Goal: Task Accomplishment & Management: Complete application form

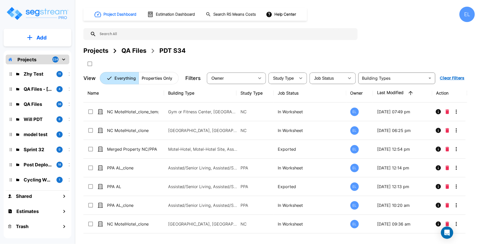
click at [141, 52] on div "QA Files" at bounding box center [133, 50] width 25 height 9
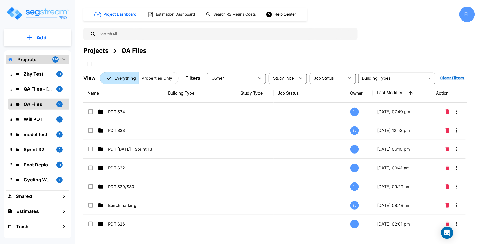
click at [48, 40] on button "Add" at bounding box center [38, 37] width 68 height 15
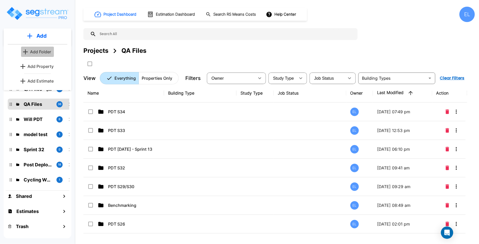
click at [29, 52] on button "Add Folder" at bounding box center [37, 52] width 33 height 10
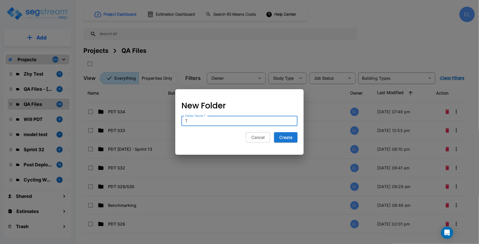
type input "T"
type input "PDT 35"
click at [288, 140] on button "Create" at bounding box center [285, 138] width 23 height 10
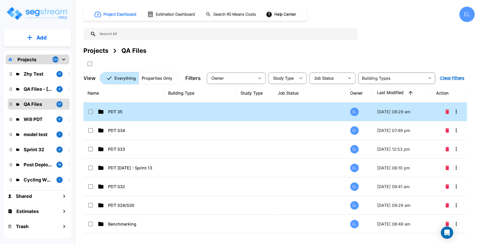
click at [115, 109] on p "PDT 35" at bounding box center [133, 112] width 51 height 6
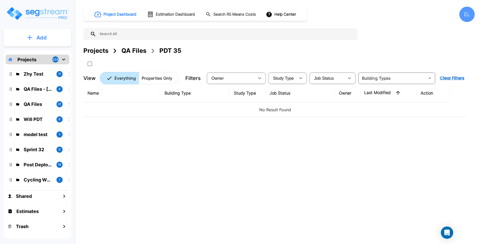
click at [48, 43] on button "Add" at bounding box center [38, 37] width 68 height 15
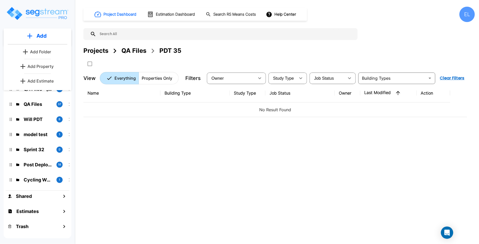
click at [45, 65] on p "Add Property" at bounding box center [40, 66] width 26 height 6
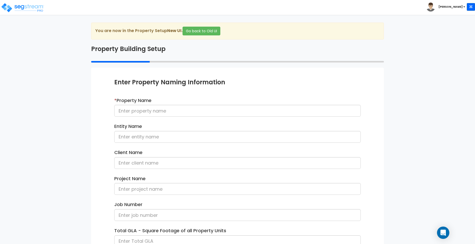
click at [457, 6] on b "[PERSON_NAME]" at bounding box center [451, 7] width 24 height 4
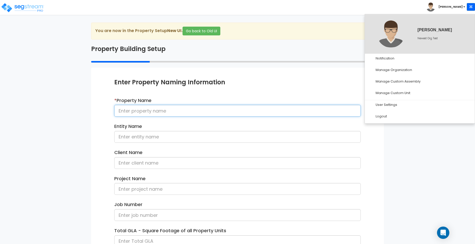
click at [153, 106] on input at bounding box center [237, 111] width 247 height 12
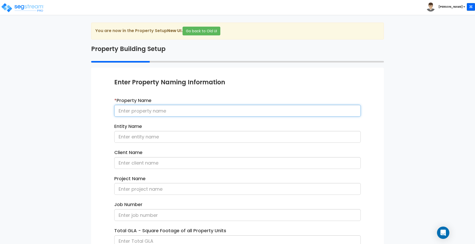
click at [157, 113] on input at bounding box center [237, 111] width 247 height 12
type input "3"
type input "01-Sept"
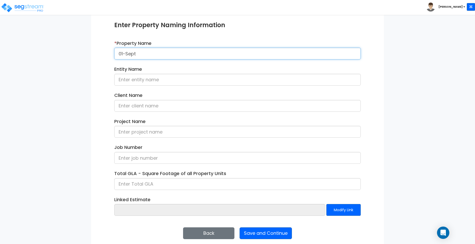
scroll to position [62, 0]
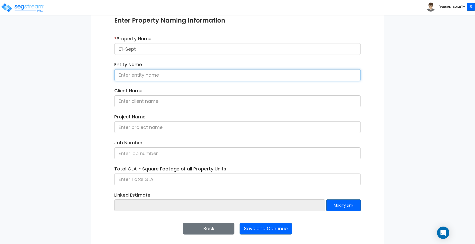
click at [185, 71] on input at bounding box center [237, 75] width 247 height 12
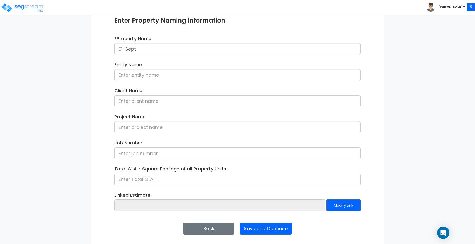
click at [269, 237] on div "Enter Property Naming Information * Property Name 01-Sept Entity Name Client Na…" at bounding box center [237, 125] width 293 height 239
click at [272, 230] on button "Save and Continue" at bounding box center [266, 229] width 52 height 12
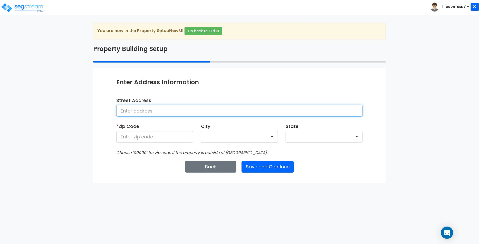
click at [188, 109] on input at bounding box center [239, 111] width 247 height 12
type input "St. [PERSON_NAME]"
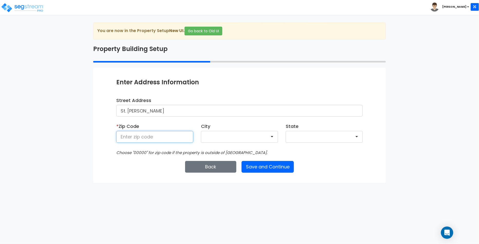
click at [159, 140] on input at bounding box center [154, 137] width 77 height 12
type input "10009"
click at [280, 165] on button "Save and Continue" at bounding box center [268, 167] width 52 height 12
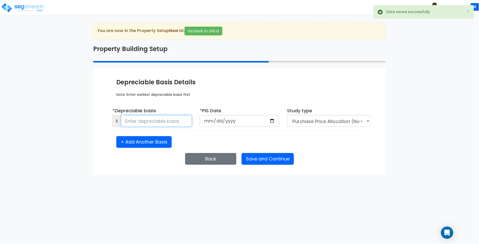
click at [162, 121] on input at bounding box center [156, 121] width 71 height 12
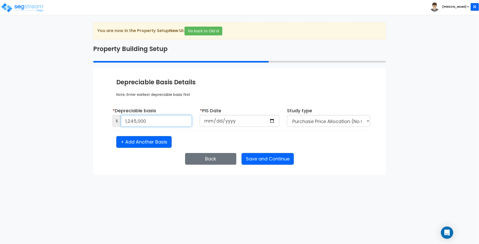
type input "1,245,000"
click at [259, 124] on input "date" at bounding box center [240, 121] width 80 height 12
click at [275, 122] on input "date" at bounding box center [240, 121] width 80 height 12
click at [273, 121] on input "date" at bounding box center [240, 121] width 80 height 12
type input "2025-09-01"
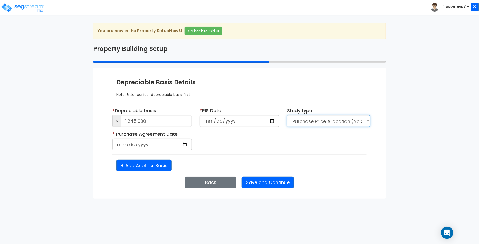
click at [326, 125] on select "Purchase Price Allocation (No Given Costs) New Construction / Reno / TI's (Give…" at bounding box center [328, 121] width 83 height 12
click at [142, 143] on input "date" at bounding box center [152, 145] width 80 height 12
click at [189, 145] on input "date" at bounding box center [152, 145] width 80 height 12
click at [183, 145] on input "date" at bounding box center [152, 145] width 80 height 12
type input "2025-09-09"
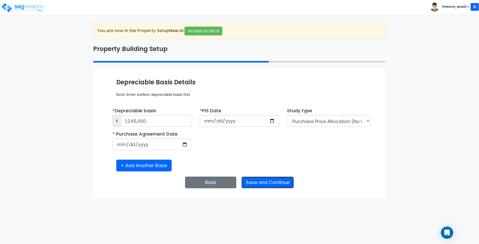
click at [264, 185] on button "Save and Continue" at bounding box center [268, 183] width 52 height 12
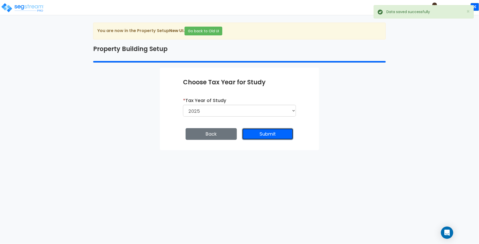
click at [279, 131] on button "Submit" at bounding box center [267, 134] width 51 height 12
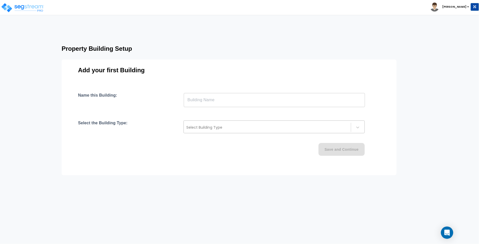
click at [232, 133] on div "Select Building Type" at bounding box center [274, 127] width 181 height 13
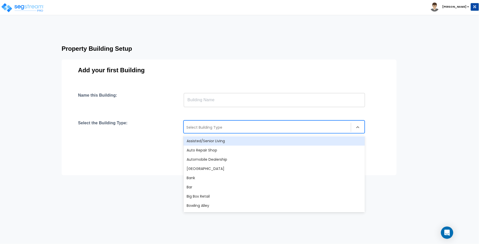
click at [227, 138] on div "Assisted/Senior Living" at bounding box center [274, 141] width 181 height 9
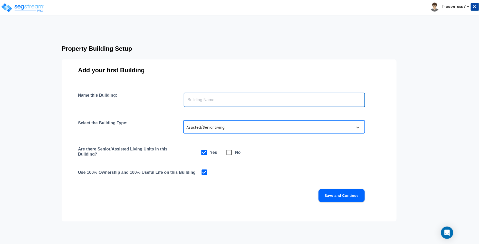
click at [230, 101] on input "text" at bounding box center [274, 100] width 181 height 14
type input "AL"
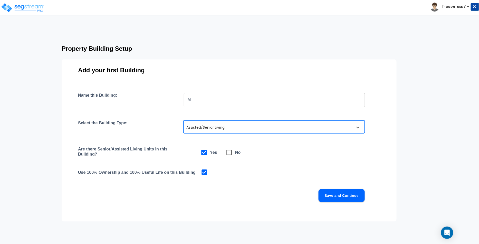
click at [164, 149] on h4 "Are there Senior/Assisted Living Units in this Building?" at bounding box center [128, 153] width 101 height 12
click at [353, 193] on button "Save and Continue" at bounding box center [342, 196] width 46 height 13
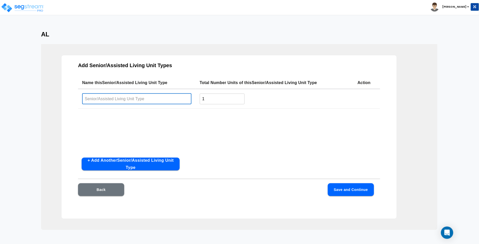
click at [159, 97] on input "text" at bounding box center [136, 98] width 109 height 11
type input "Unit1"
click at [358, 194] on button "Save and Continue" at bounding box center [351, 190] width 46 height 13
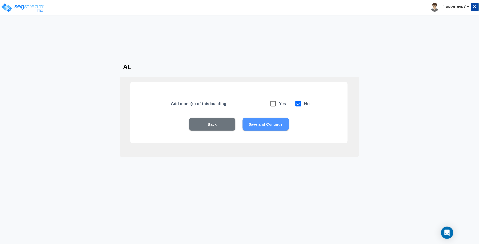
click at [267, 120] on button "Save and Continue" at bounding box center [266, 124] width 46 height 13
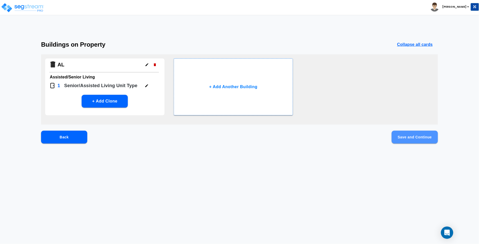
click at [410, 137] on button "Save and Continue" at bounding box center [415, 137] width 46 height 13
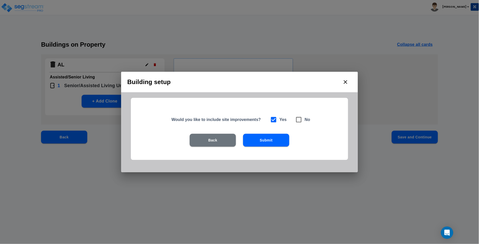
click at [262, 137] on button "Submit" at bounding box center [266, 140] width 46 height 13
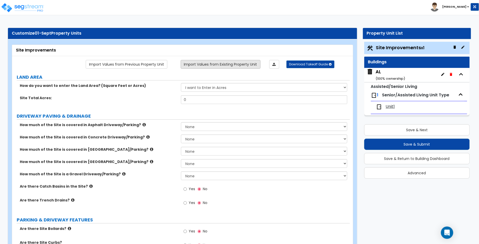
click at [211, 65] on link "Import Values from Existing Property Unit" at bounding box center [221, 64] width 80 height 9
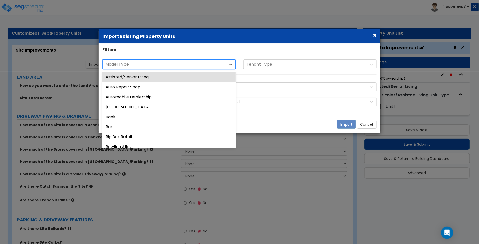
click at [178, 68] on div at bounding box center [164, 64] width 118 height 7
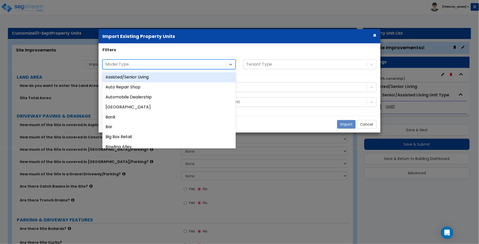
click at [171, 74] on div "Assisted/Senior Living" at bounding box center [168, 77] width 133 height 10
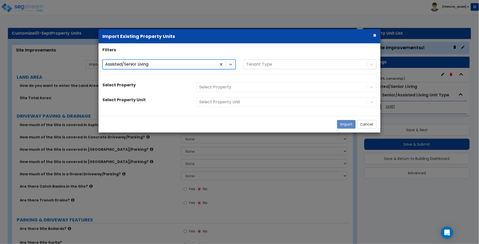
click at [226, 90] on div "Select Property" at bounding box center [287, 87] width 188 height 10
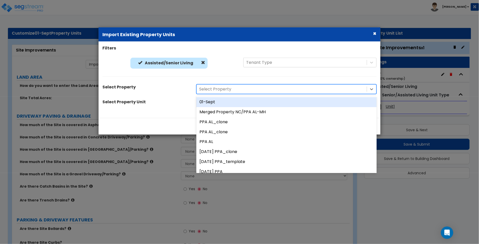
click at [228, 89] on div at bounding box center [281, 89] width 165 height 7
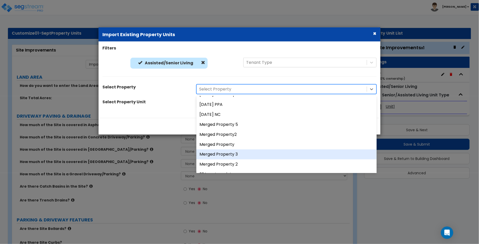
scroll to position [186, 0]
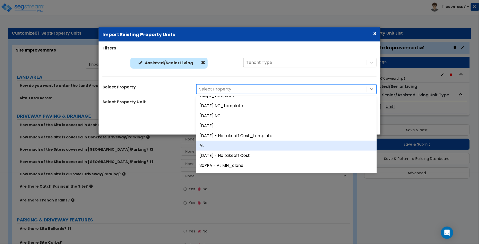
click at [226, 144] on div "AL" at bounding box center [286, 146] width 180 height 10
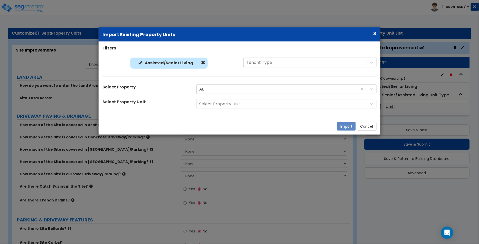
click at [237, 104] on div "Select Property Unit" at bounding box center [287, 104] width 188 height 10
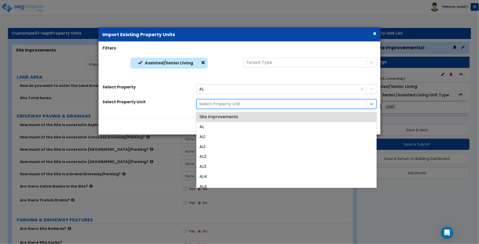
click at [235, 105] on div at bounding box center [281, 104] width 165 height 7
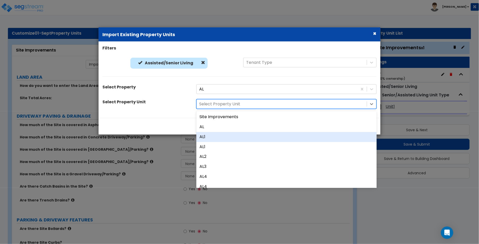
click at [218, 133] on div "AL1" at bounding box center [286, 137] width 180 height 10
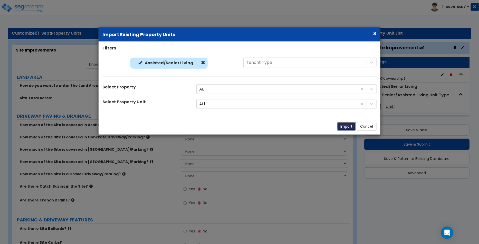
click at [347, 127] on button "Import" at bounding box center [346, 126] width 19 height 9
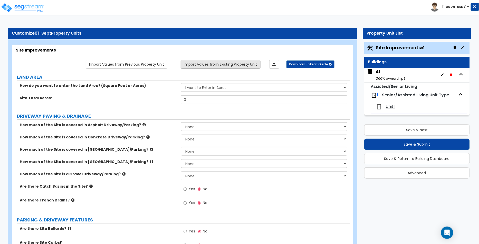
click at [234, 67] on link "Import Values from Existing Property Unit" at bounding box center [221, 64] width 80 height 9
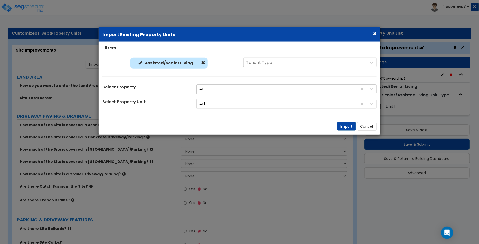
click at [207, 89] on div at bounding box center [277, 89] width 156 height 7
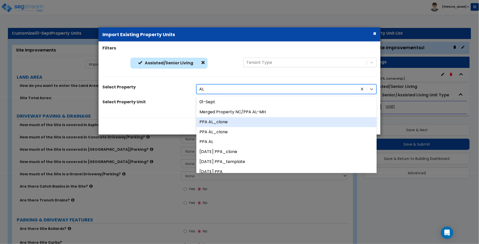
click at [222, 120] on div "PPA AL_clone" at bounding box center [286, 122] width 180 height 10
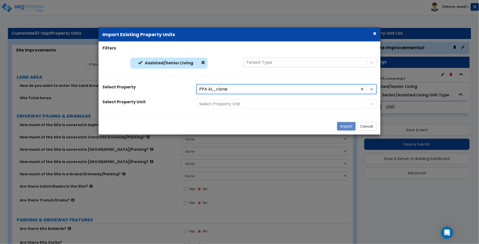
click at [232, 104] on div "Select Property Unit" at bounding box center [287, 104] width 188 height 10
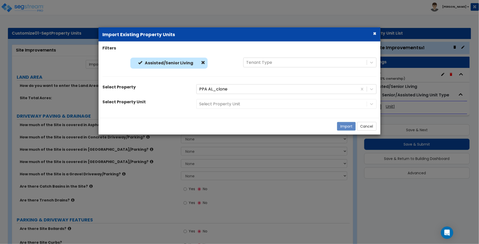
click at [233, 104] on div "Select Property Unit" at bounding box center [287, 104] width 188 height 10
click at [161, 106] on div "Select Property Unit" at bounding box center [146, 102] width 94 height 7
click at [230, 107] on div at bounding box center [281, 104] width 165 height 7
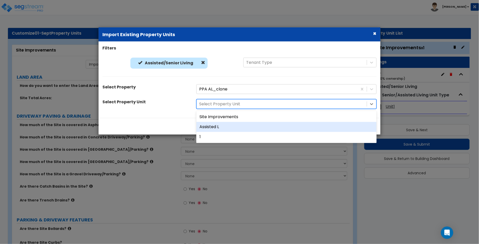
click at [223, 127] on div "Assisted L" at bounding box center [286, 127] width 180 height 10
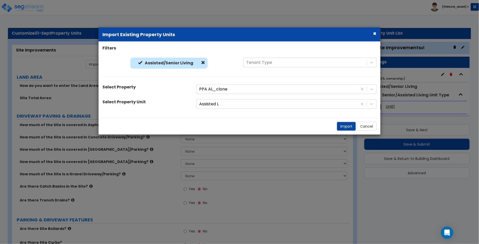
drag, startPoint x: 336, startPoint y: 126, endPoint x: 341, endPoint y: 127, distance: 5.4
click at [335, 126] on div "Import Cancel" at bounding box center [240, 126] width 282 height 17
click at [341, 127] on button "Import" at bounding box center [346, 126] width 19 height 9
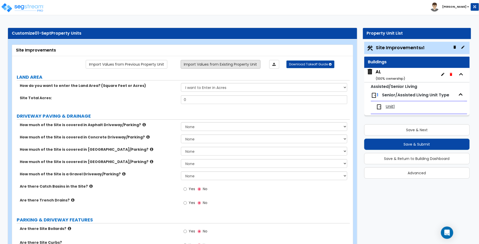
click at [231, 64] on link "Import Values from Existing Property Unit" at bounding box center [221, 64] width 80 height 9
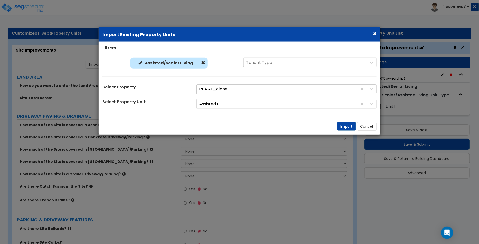
click at [232, 89] on div at bounding box center [277, 89] width 156 height 7
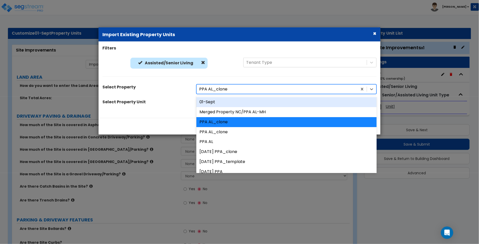
click at [204, 107] on div "01-Sept" at bounding box center [286, 102] width 180 height 10
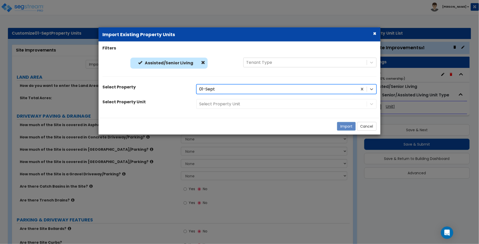
drag, startPoint x: 190, startPoint y: 110, endPoint x: 192, endPoint y: 108, distance: 2.9
click at [190, 110] on div "Filters Assisted/Senior Living Assisted/Senior Living Tenant Type Select Proper…" at bounding box center [240, 79] width 282 height 69
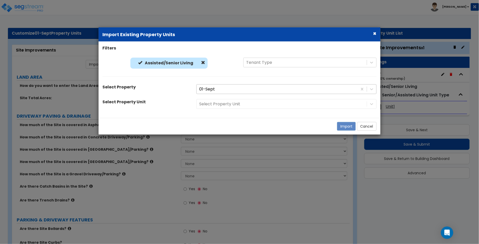
click at [220, 88] on div at bounding box center [277, 89] width 156 height 7
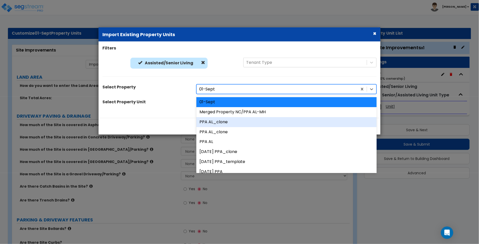
click at [219, 122] on div "PPA AL_clone" at bounding box center [286, 122] width 180 height 10
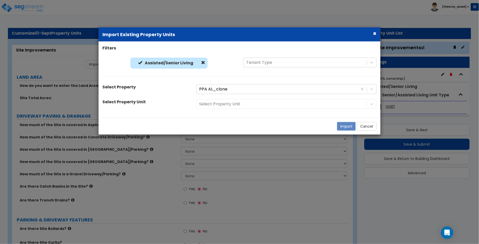
click at [221, 105] on div "Select Property Unit" at bounding box center [287, 104] width 188 height 10
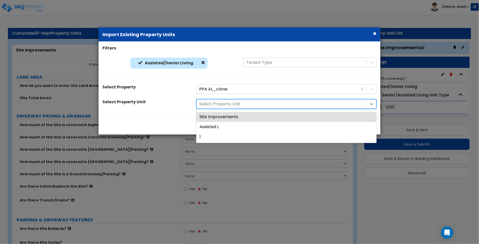
click at [220, 107] on div at bounding box center [281, 104] width 165 height 7
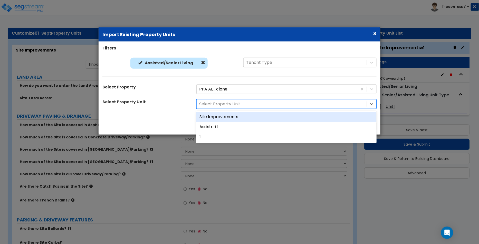
click at [226, 113] on div "Site Improvements" at bounding box center [286, 117] width 180 height 10
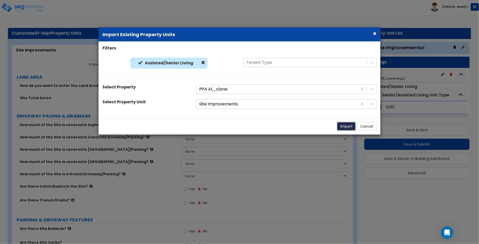
click at [353, 130] on button "Import" at bounding box center [346, 126] width 19 height 9
type input "50"
select select "1"
select select "2"
radio input "true"
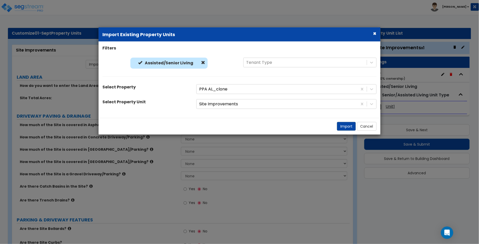
radio input "true"
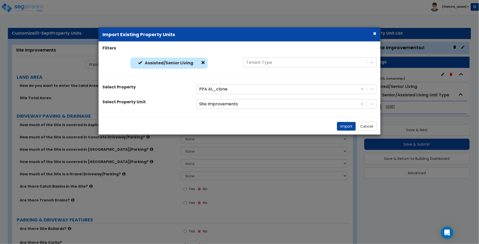
radio input "true"
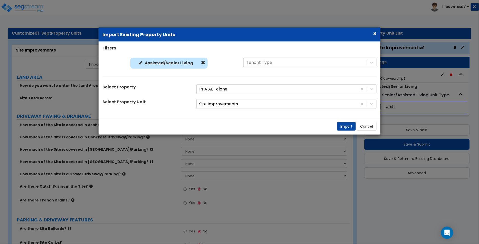
radio input "true"
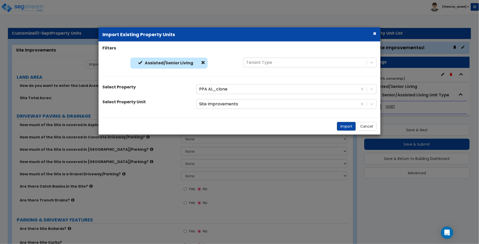
radio input "true"
select select "2"
radio input "true"
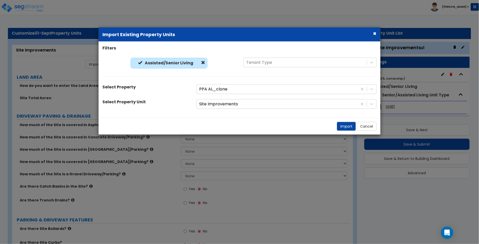
radio input "true"
select select "1"
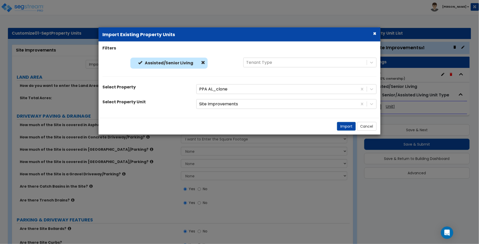
select select "1"
select select "2"
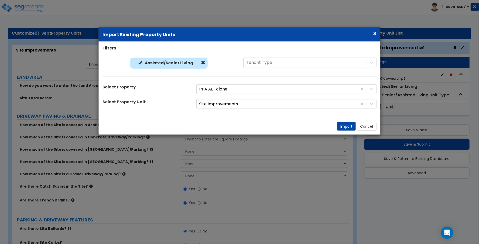
select select "1"
select select "2"
select select "1"
select select "2"
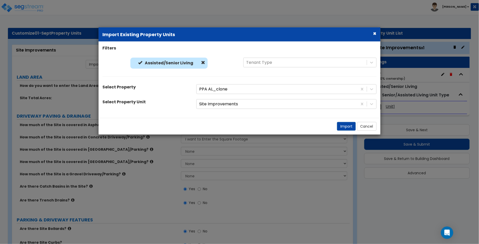
select select "1"
select select "2"
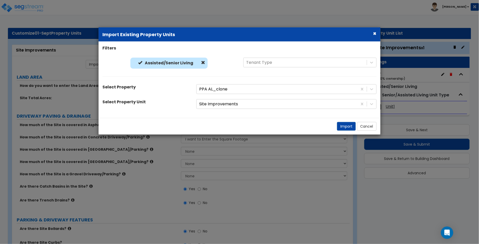
select select "1"
select select "2"
select select "1"
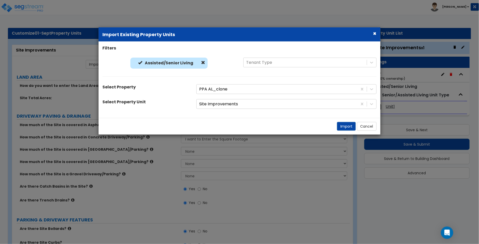
select select "1"
select select "3"
select select "1"
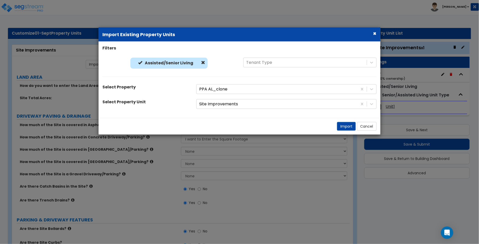
select select "2"
select select "8"
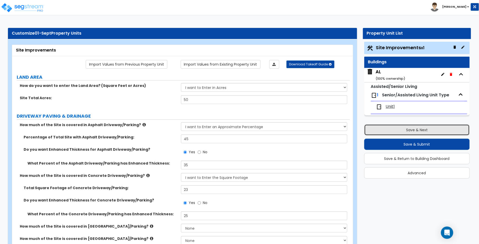
click at [398, 131] on button "Save & Next" at bounding box center [417, 130] width 106 height 11
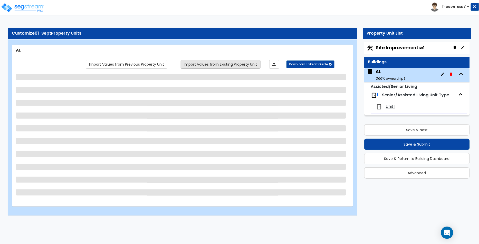
click at [252, 64] on link "Import Values from Existing Property Unit" at bounding box center [221, 64] width 80 height 9
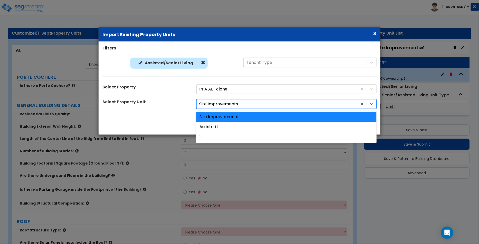
click at [228, 102] on div at bounding box center [277, 104] width 156 height 7
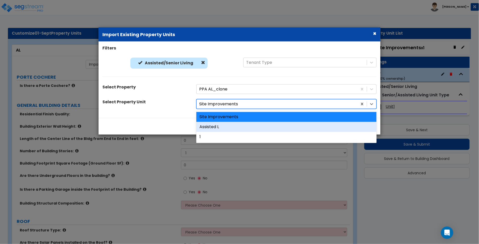
click at [236, 123] on div "Assisted L" at bounding box center [286, 127] width 180 height 10
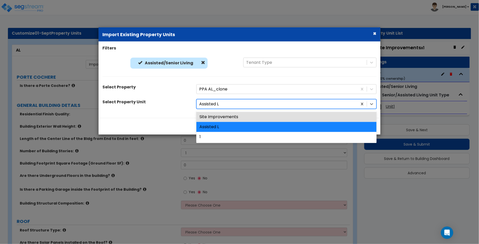
click at [228, 100] on div "Assisted L" at bounding box center [277, 104] width 161 height 9
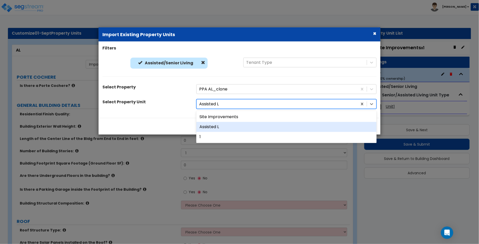
click at [240, 129] on div "Assisted L" at bounding box center [286, 127] width 180 height 10
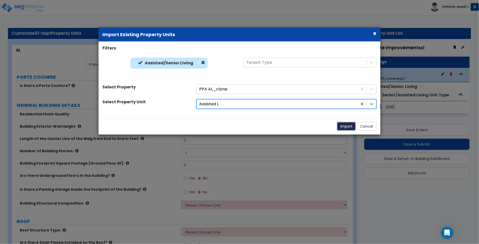
click at [350, 126] on button "Import" at bounding box center [346, 126] width 19 height 9
select select "2"
type input "45"
type input "100"
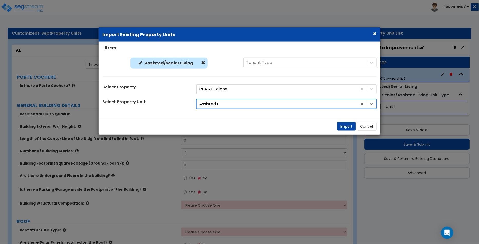
select select "3"
select select "1"
select select "2"
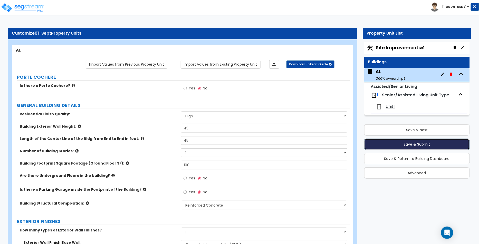
click at [400, 144] on button "Save & Submit" at bounding box center [417, 144] width 106 height 11
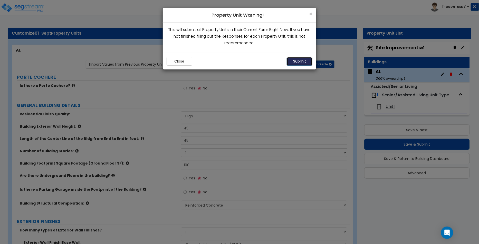
click at [296, 59] on button "Submit" at bounding box center [300, 61] width 26 height 9
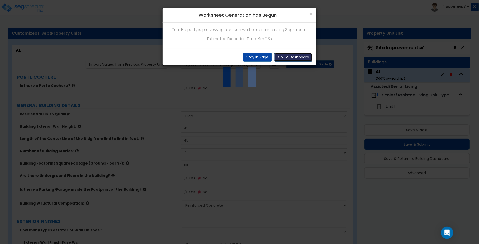
click at [284, 55] on button "Go To Dashboard" at bounding box center [294, 57] width 38 height 9
